Goal: Task Accomplishment & Management: Complete application form

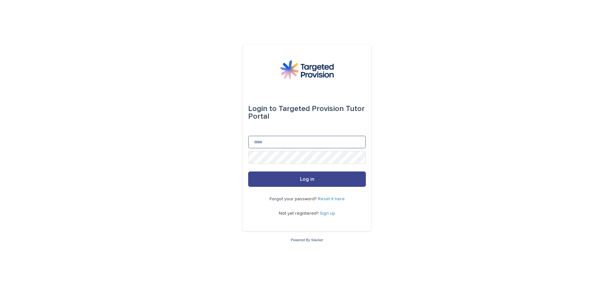
type input "**********"
click at [292, 180] on button "Log in" at bounding box center [307, 178] width 118 height 15
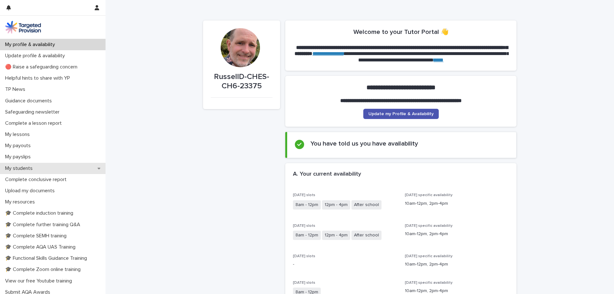
click at [55, 166] on div "My students" at bounding box center [53, 168] width 106 height 11
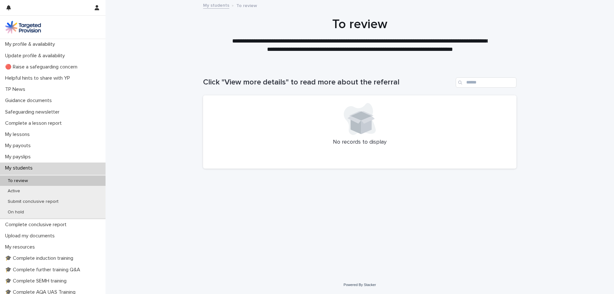
click at [55, 166] on div "My students" at bounding box center [53, 167] width 106 height 11
click at [57, 122] on p "Complete a lesson report" at bounding box center [35, 123] width 64 height 6
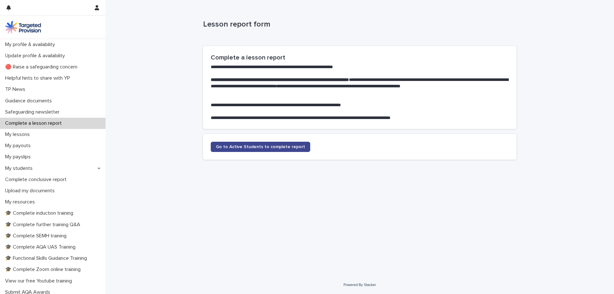
click at [244, 146] on span "Go to Active Students to complete report" at bounding box center [260, 147] width 89 height 4
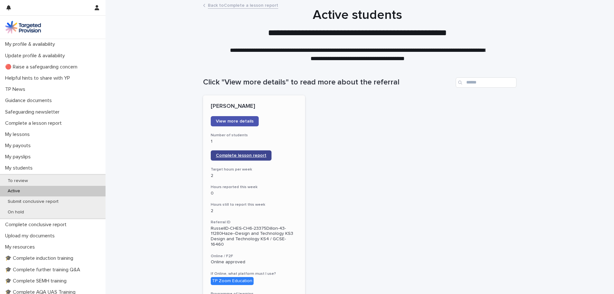
click at [236, 155] on span "Complete lesson report" at bounding box center [241, 155] width 51 height 4
